Goal: Information Seeking & Learning: Learn about a topic

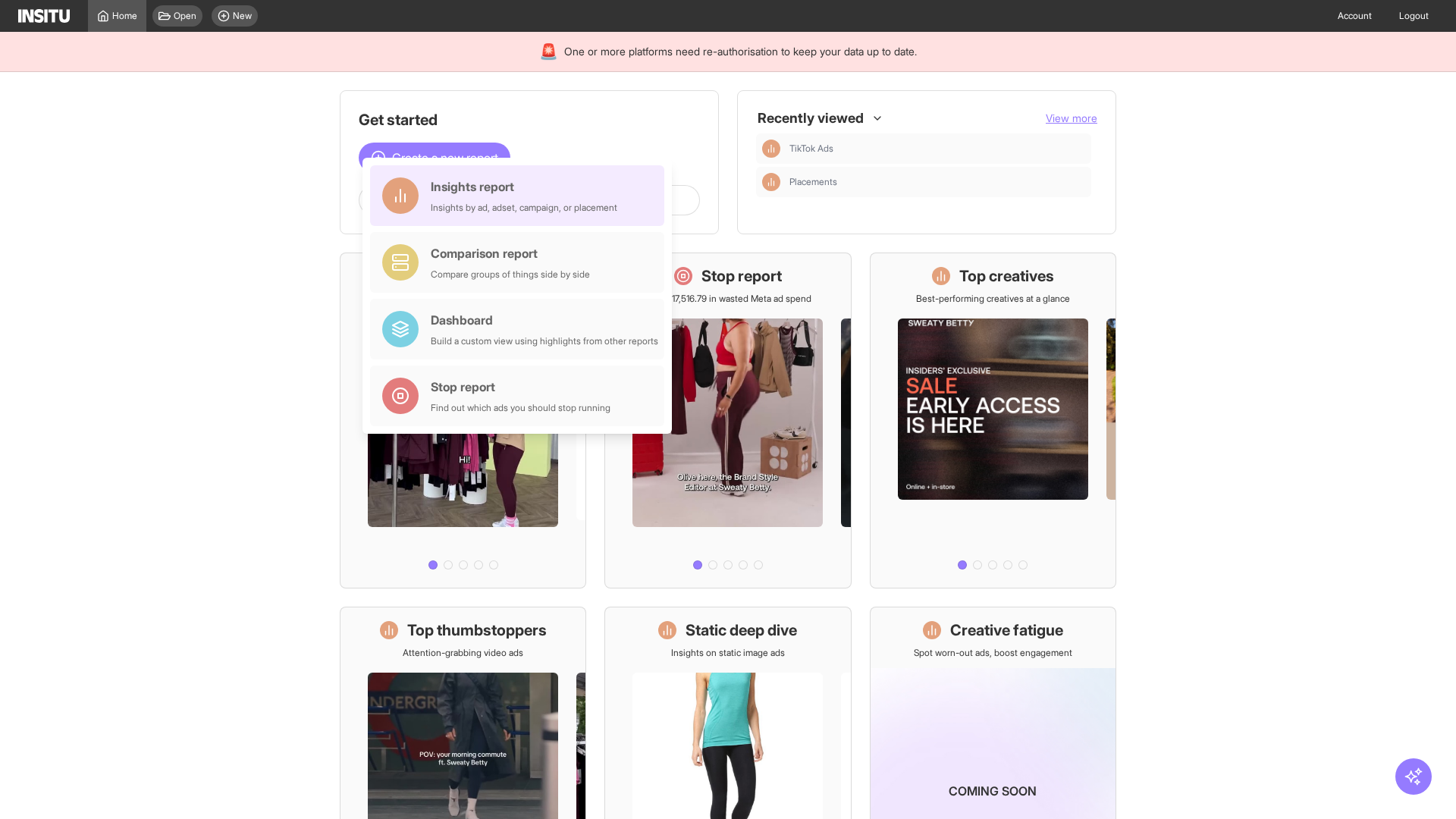
click at [521, 195] on div "Insights report Insights by ad, adset, campaign, or placement" at bounding box center [525, 195] width 187 height 36
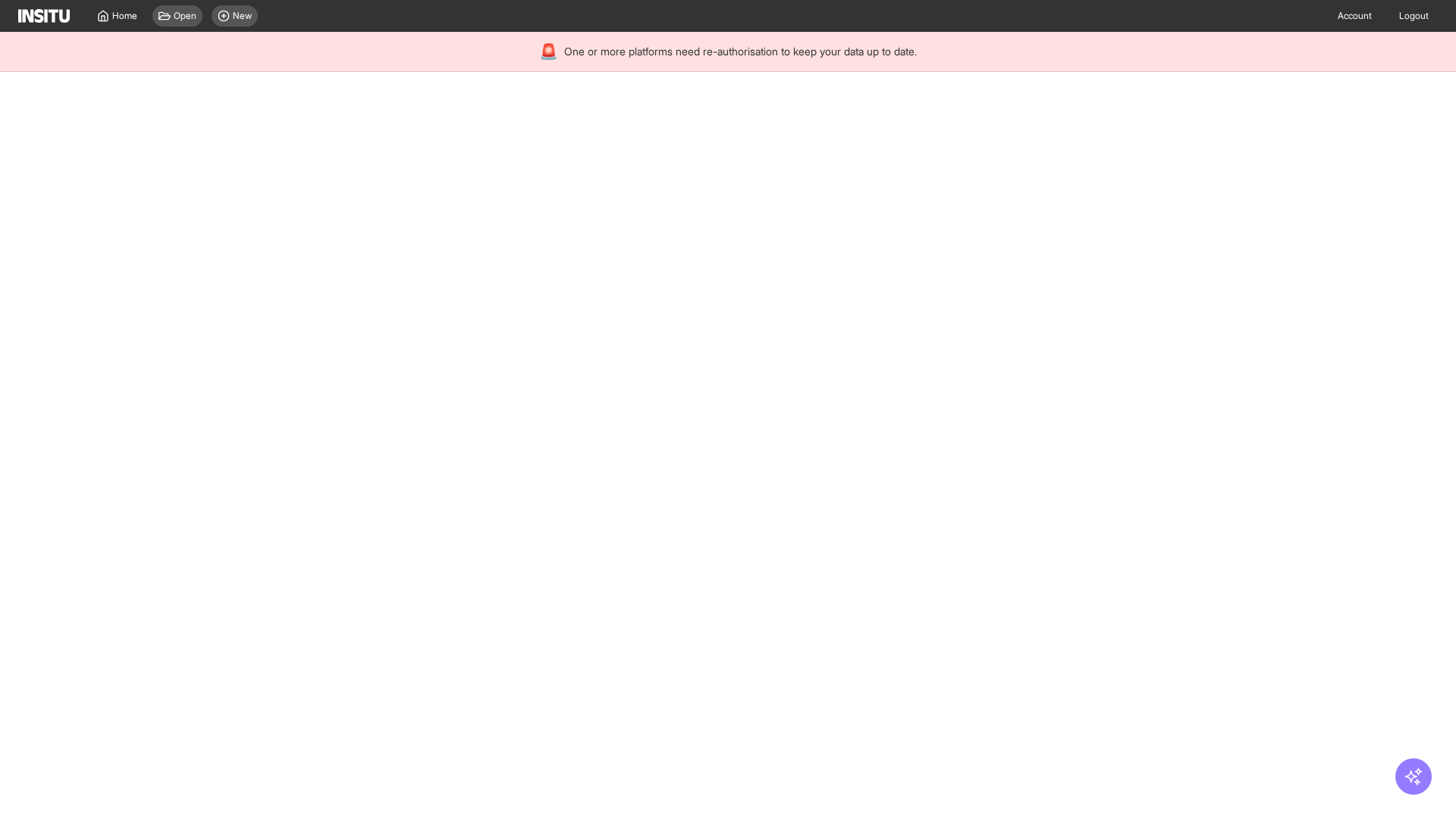
select select "**"
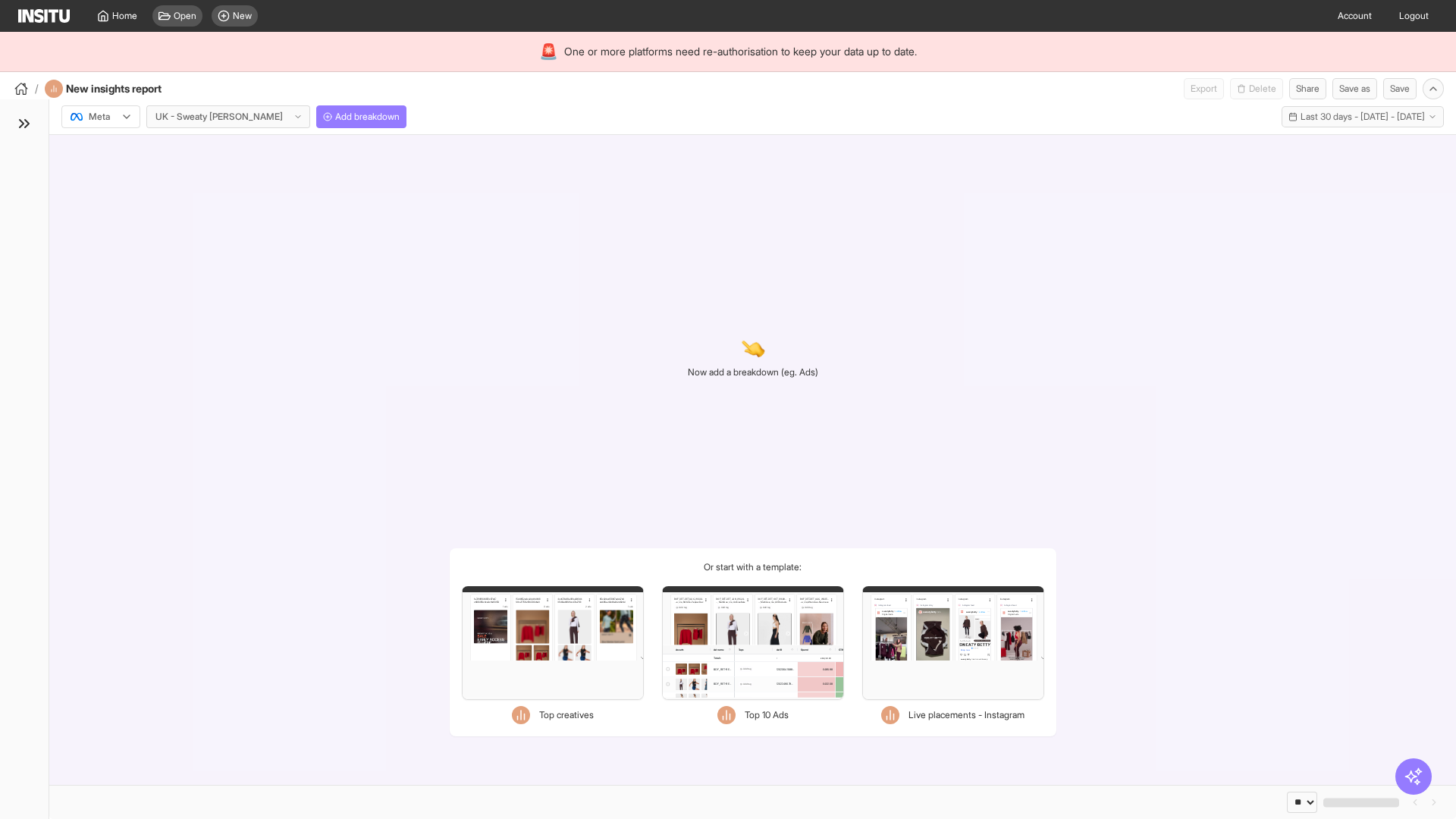
click at [101, 117] on div at bounding box center [90, 117] width 42 height 16
click at [104, 175] on span "TikTok" at bounding box center [103, 175] width 26 height 14
